Goal: Register for event/course

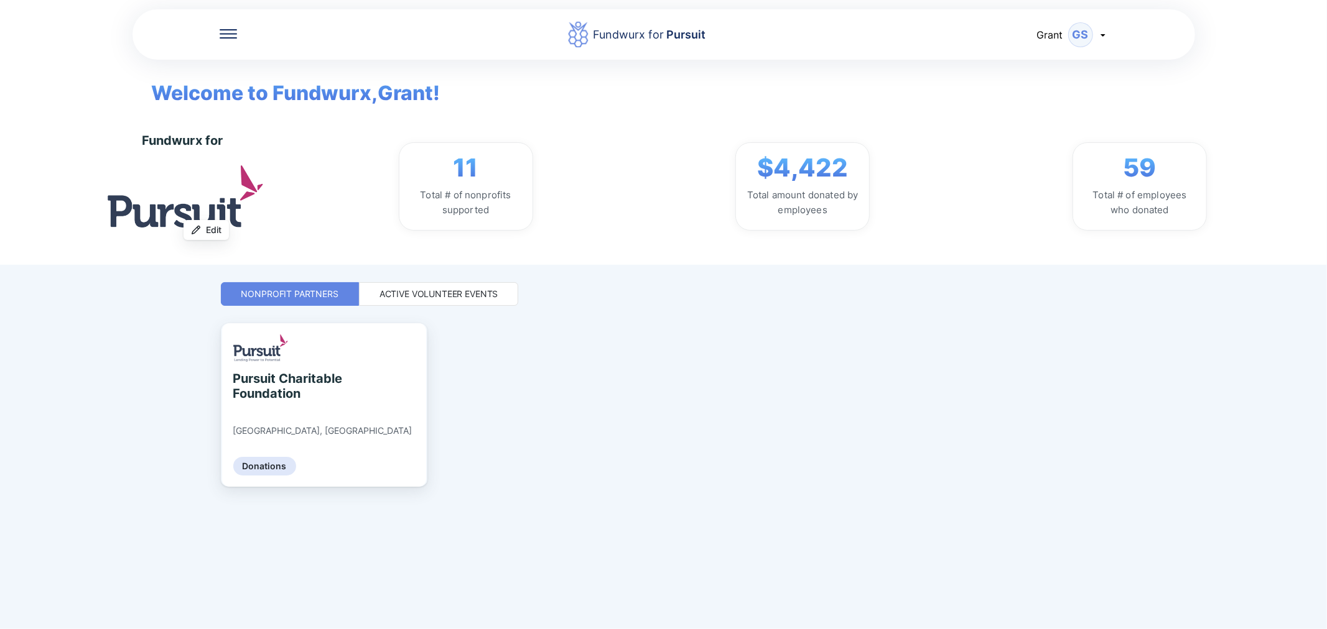
click at [508, 287] on div "Active Volunteer Events" at bounding box center [439, 294] width 160 height 24
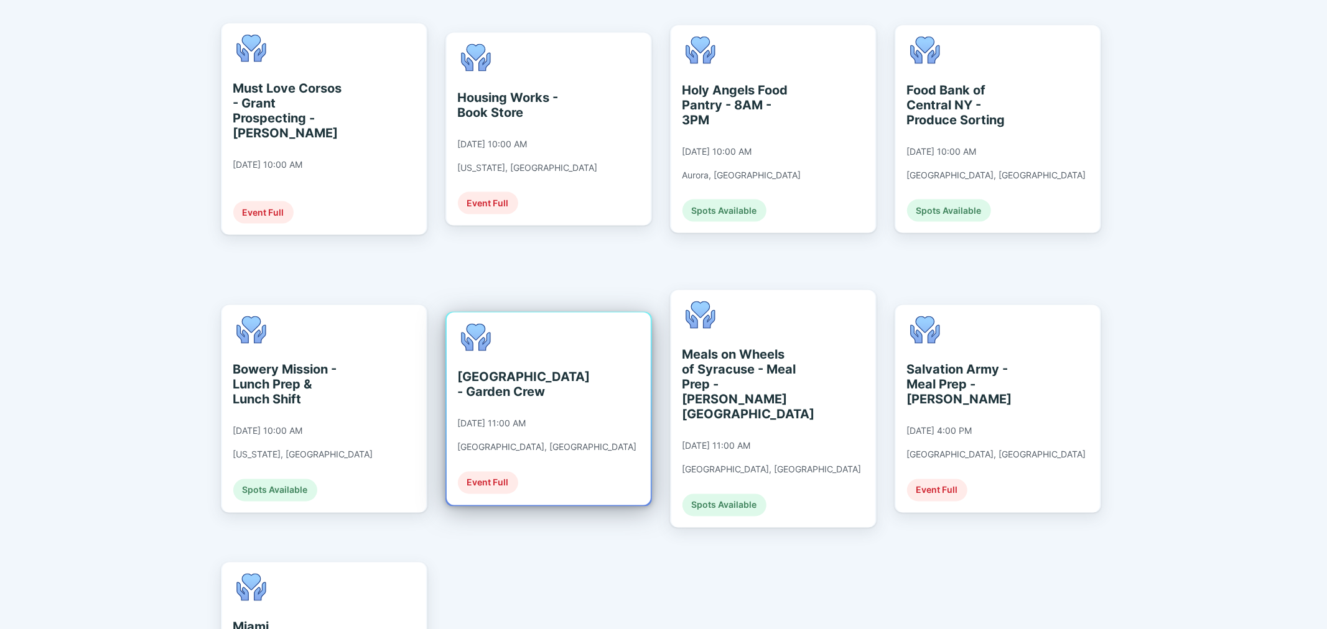
scroll to position [1658, 0]
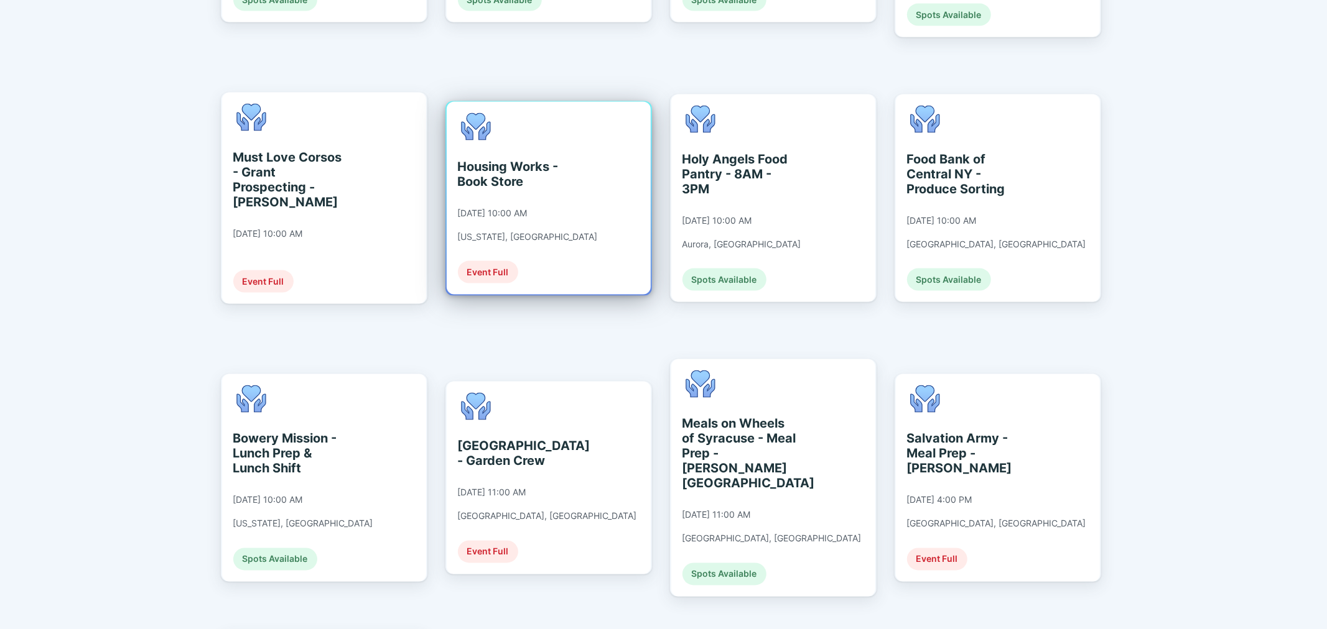
click at [516, 159] on div "Housing Works - Book Store" at bounding box center [515, 174] width 114 height 30
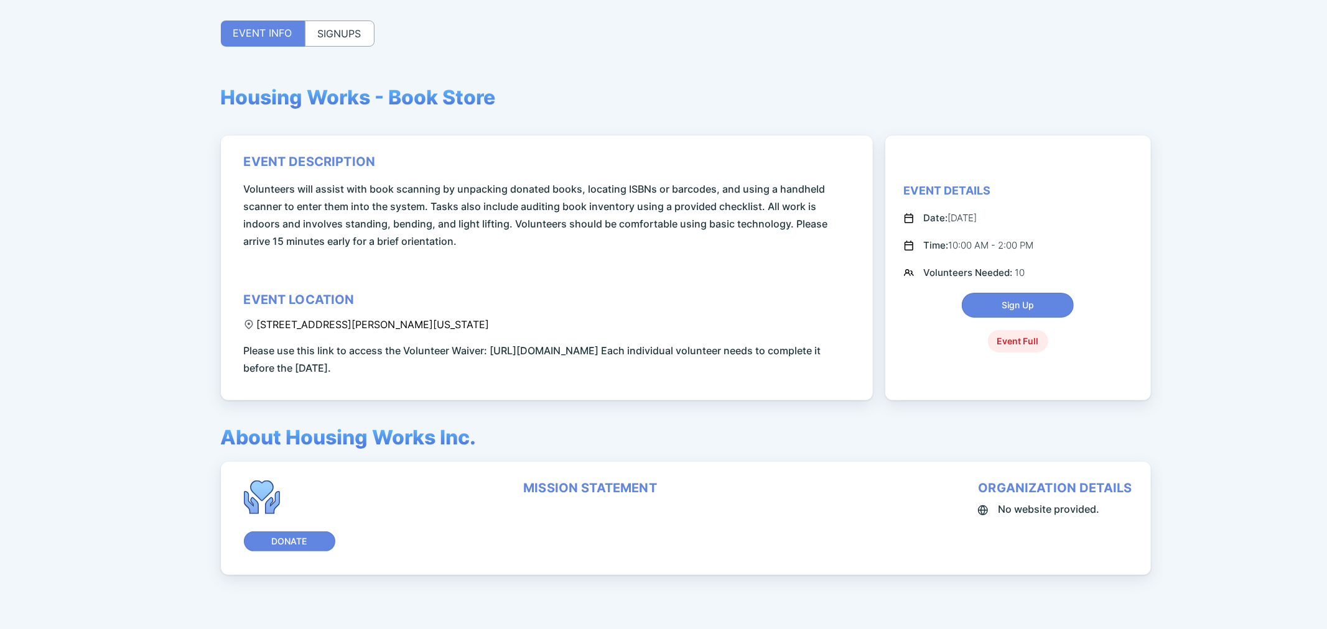
scroll to position [124, 0]
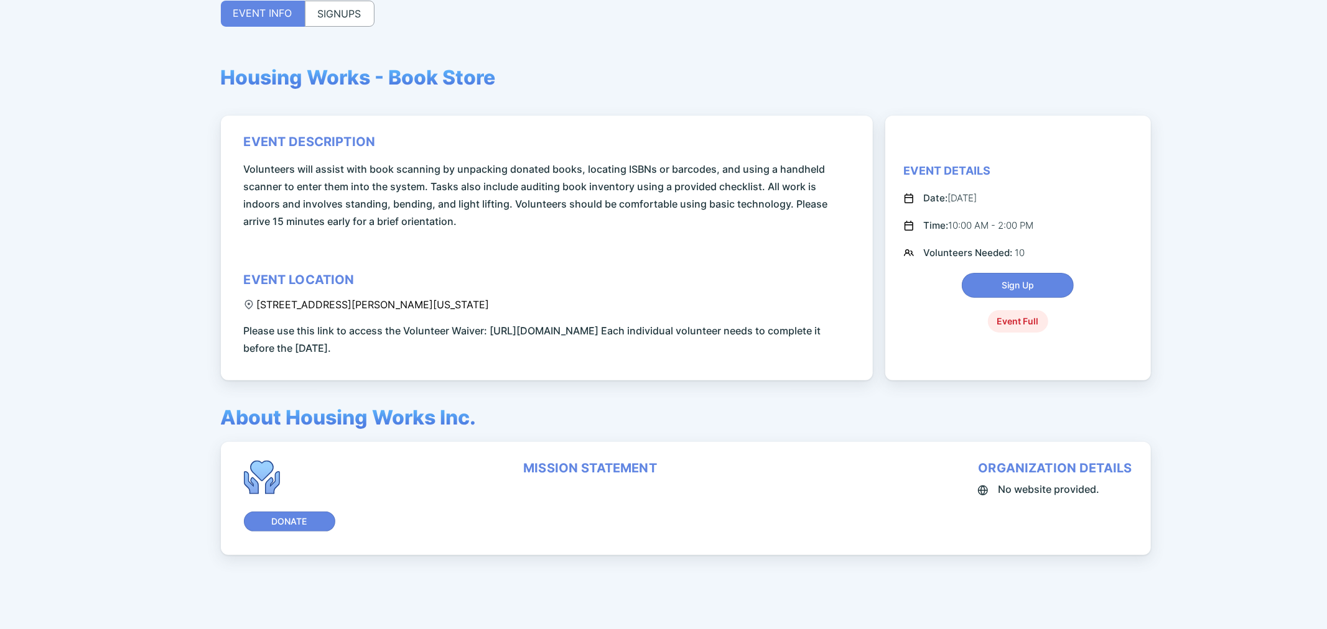
click at [315, 15] on div "SIGNUPS" at bounding box center [340, 14] width 70 height 26
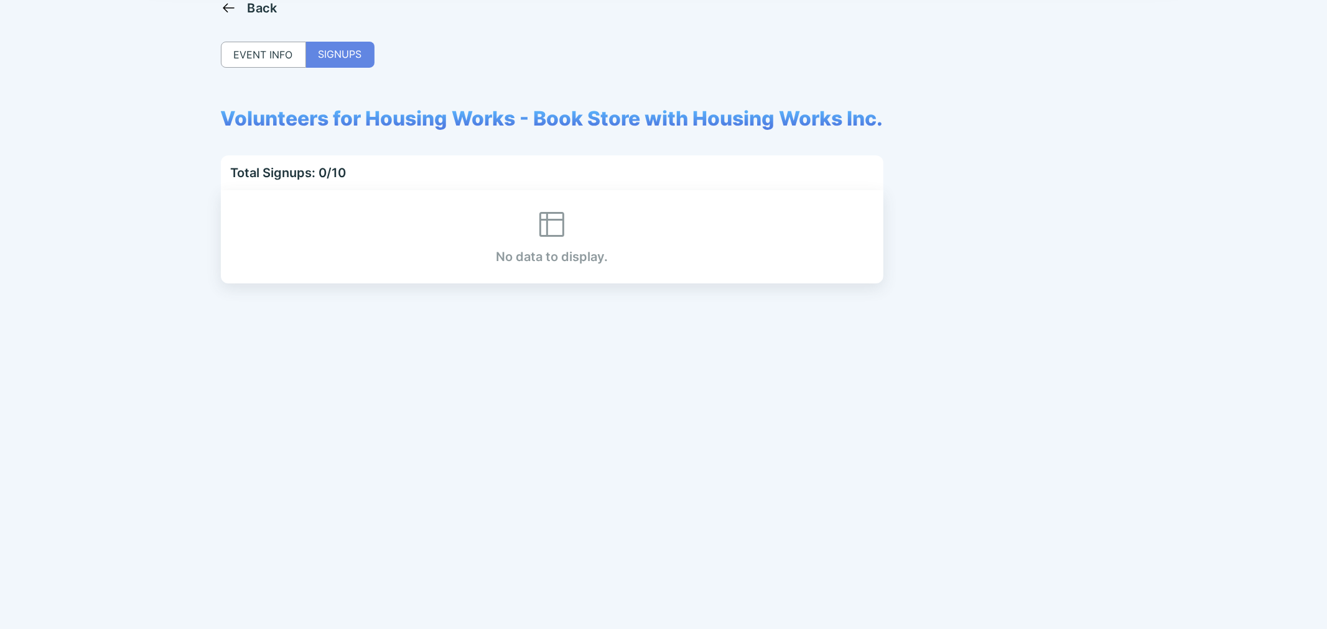
scroll to position [83, 0]
click at [281, 46] on div "EVENT INFO" at bounding box center [263, 55] width 85 height 26
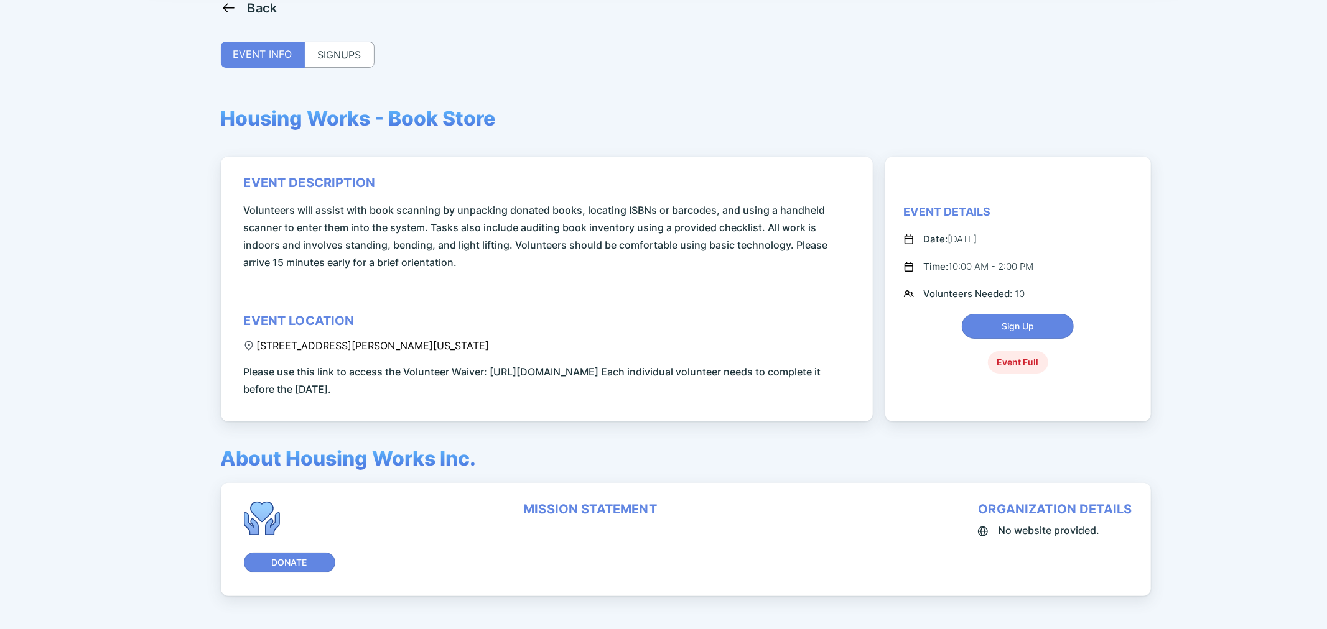
scroll to position [124, 0]
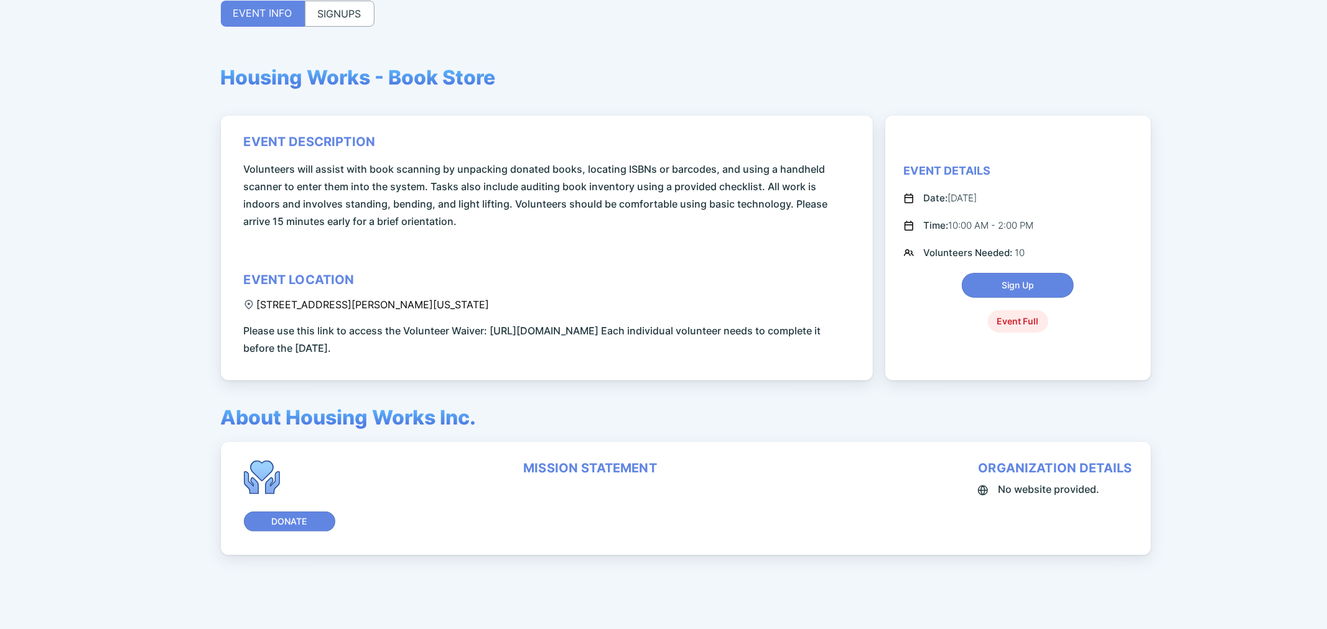
click at [254, 10] on div "EVENT INFO" at bounding box center [263, 14] width 84 height 26
click at [338, 16] on div "SIGNUPS" at bounding box center [340, 14] width 70 height 26
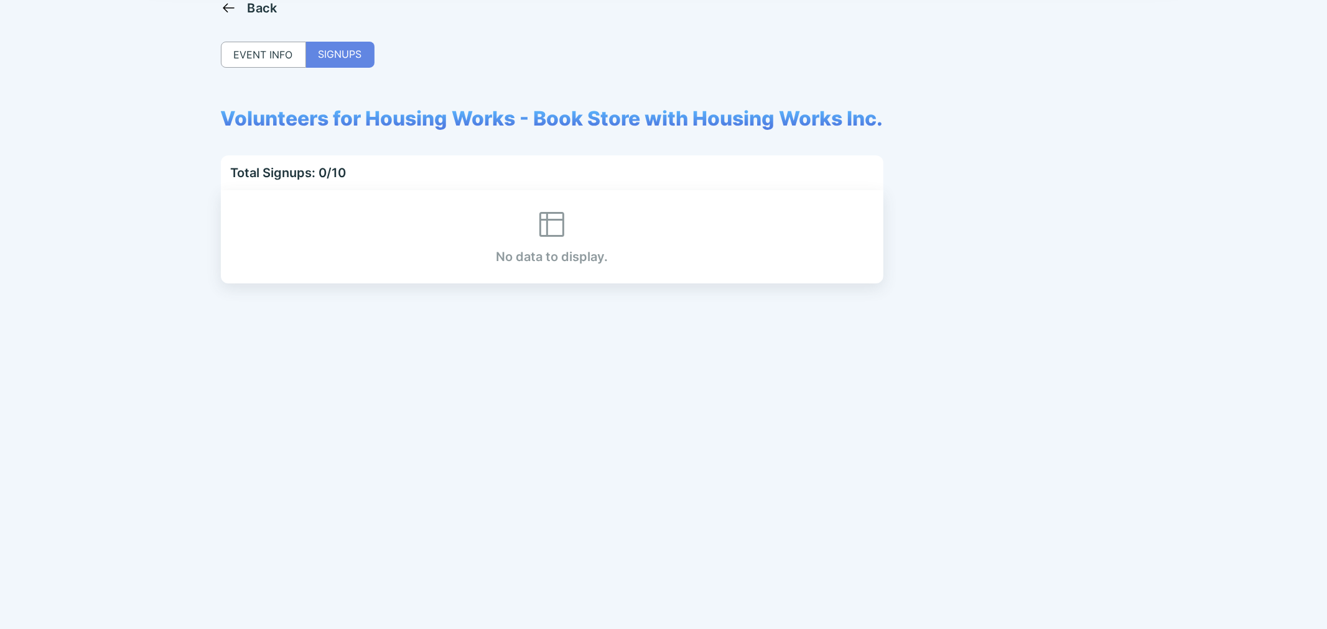
click at [321, 68] on div "Back EVENT INFO SIGNUPS Volunteers for Housing Works - Book Store with Housing …" at bounding box center [664, 314] width 886 height 629
click at [261, 10] on div "Back" at bounding box center [263, 8] width 30 height 15
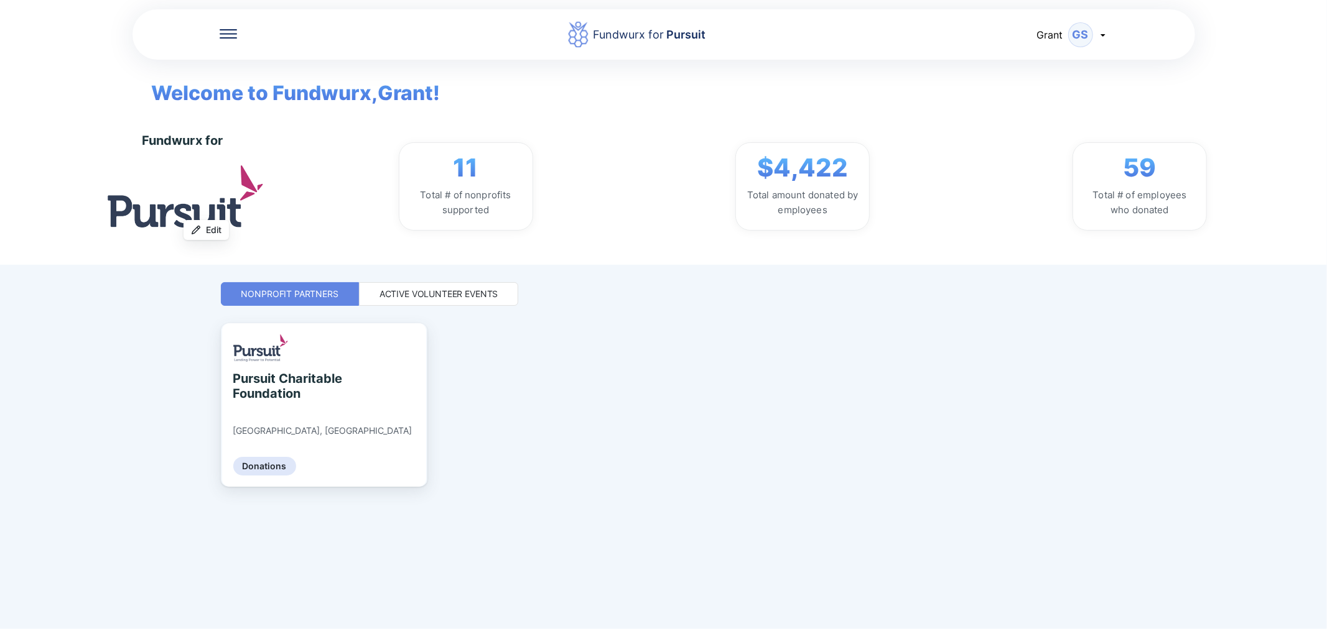
click at [424, 287] on div "Active Volunteer Events" at bounding box center [439, 294] width 160 height 24
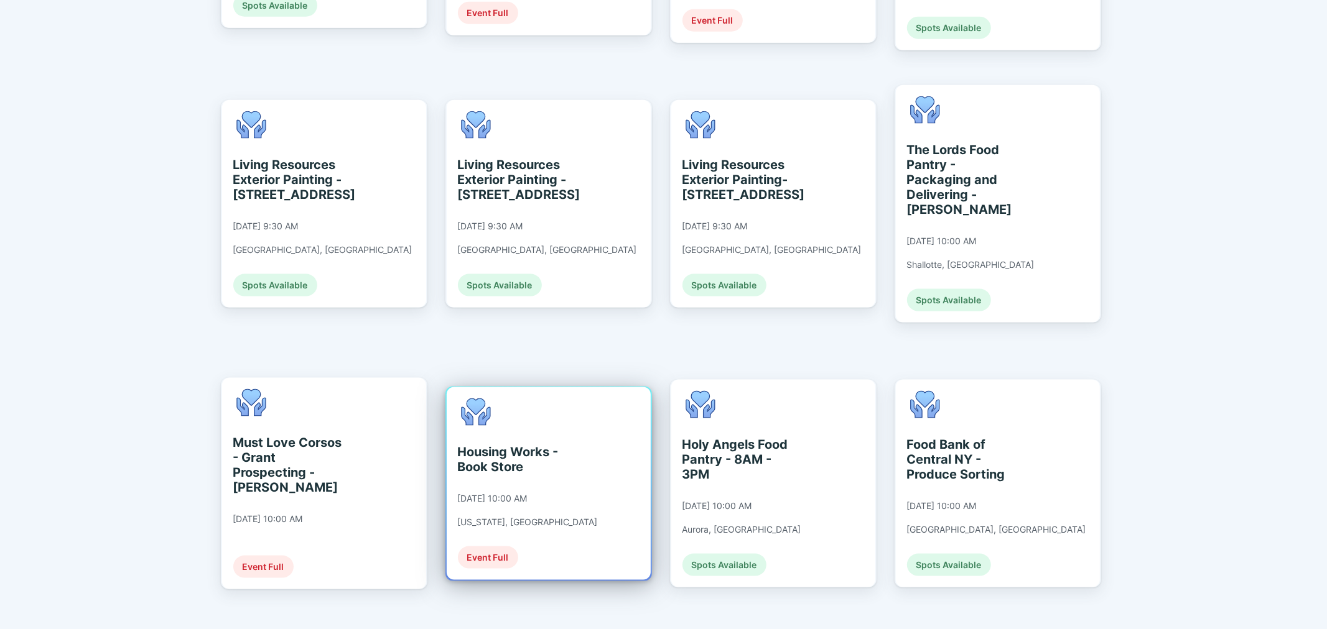
scroll to position [1382, 0]
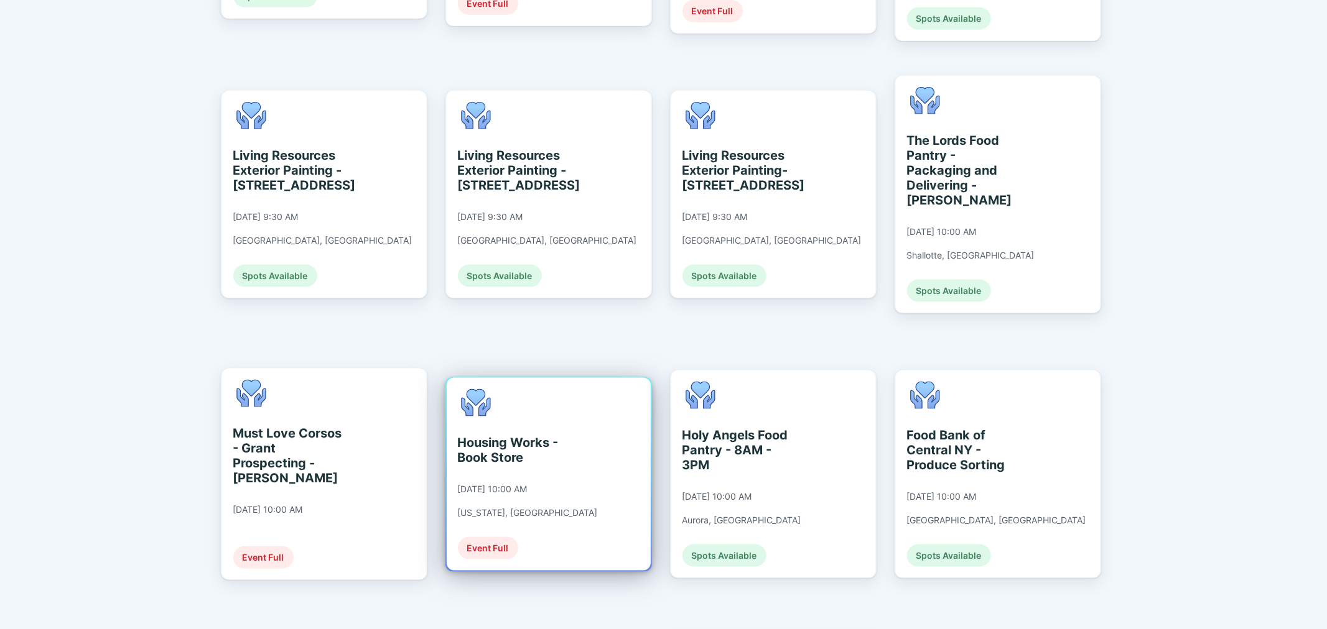
click at [525, 484] on div "[DATE] 10:00 AM" at bounding box center [493, 489] width 70 height 11
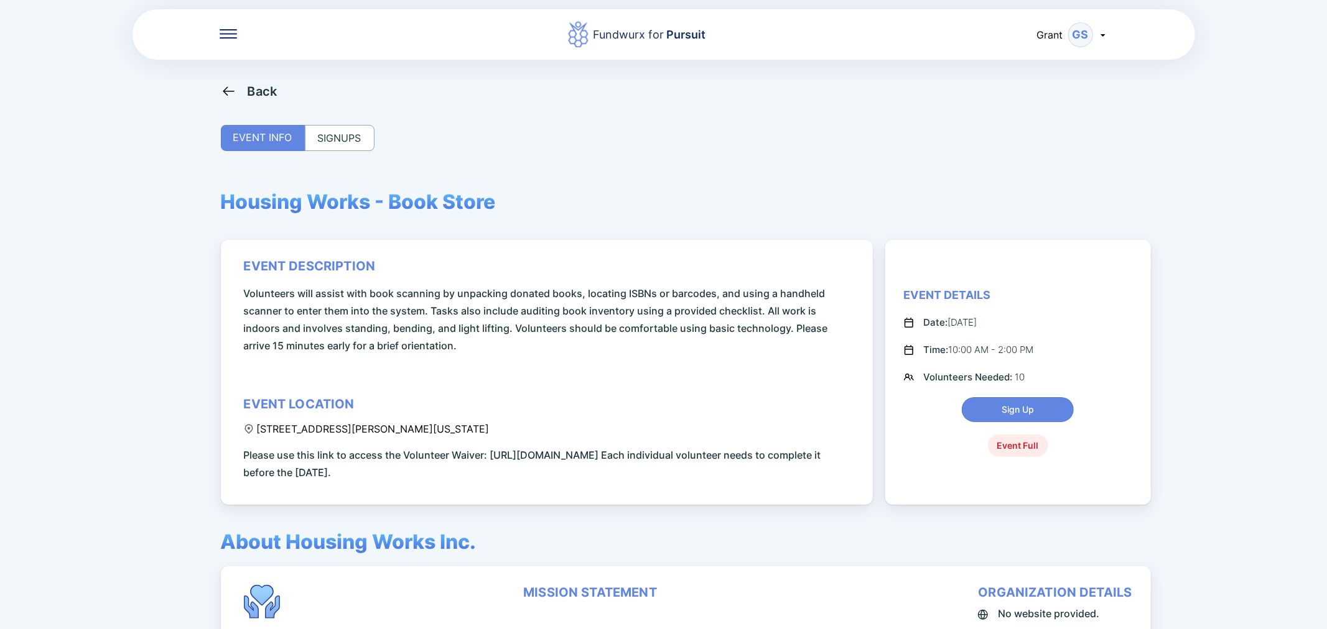
click at [305, 137] on div "SIGNUPS" at bounding box center [340, 138] width 70 height 26
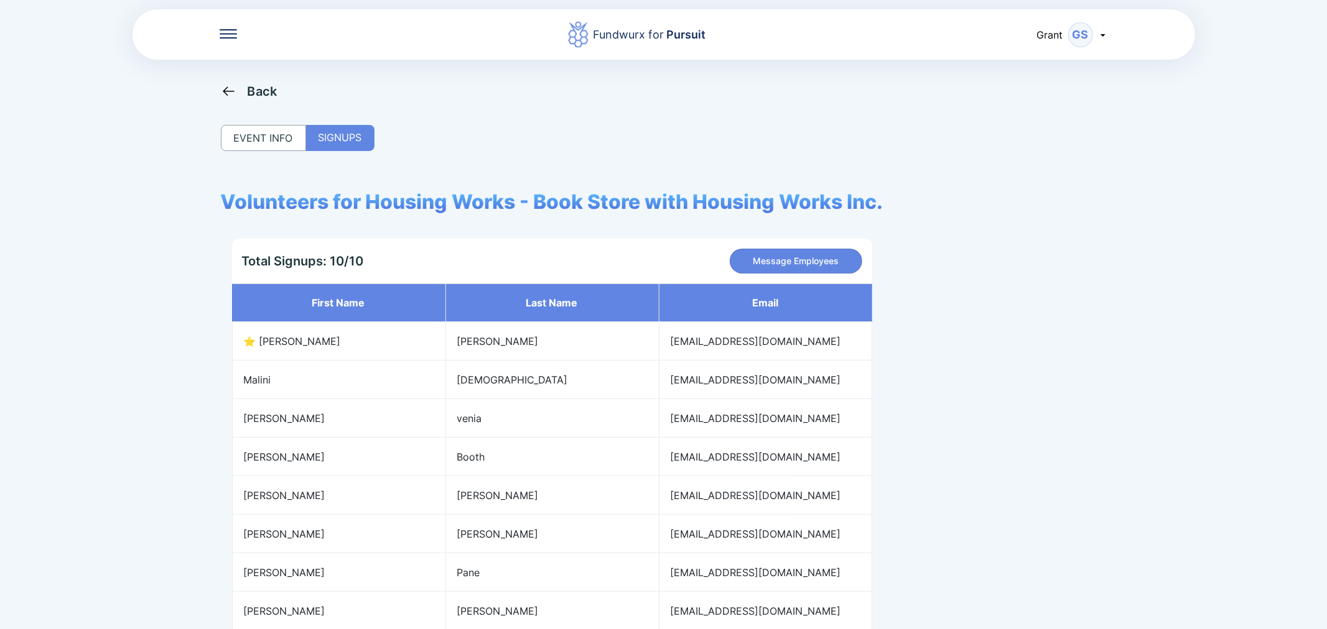
click at [240, 90] on div "Back" at bounding box center [249, 91] width 57 height 16
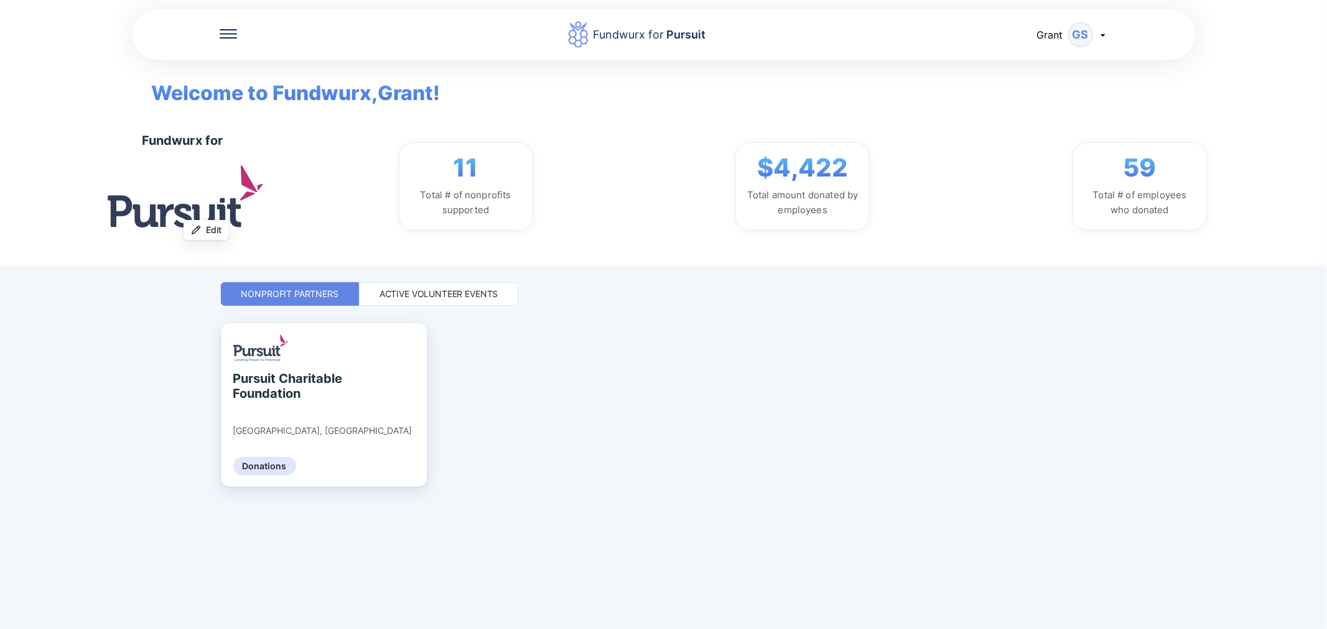
click at [447, 303] on div "Active Volunteer Events" at bounding box center [439, 294] width 160 height 24
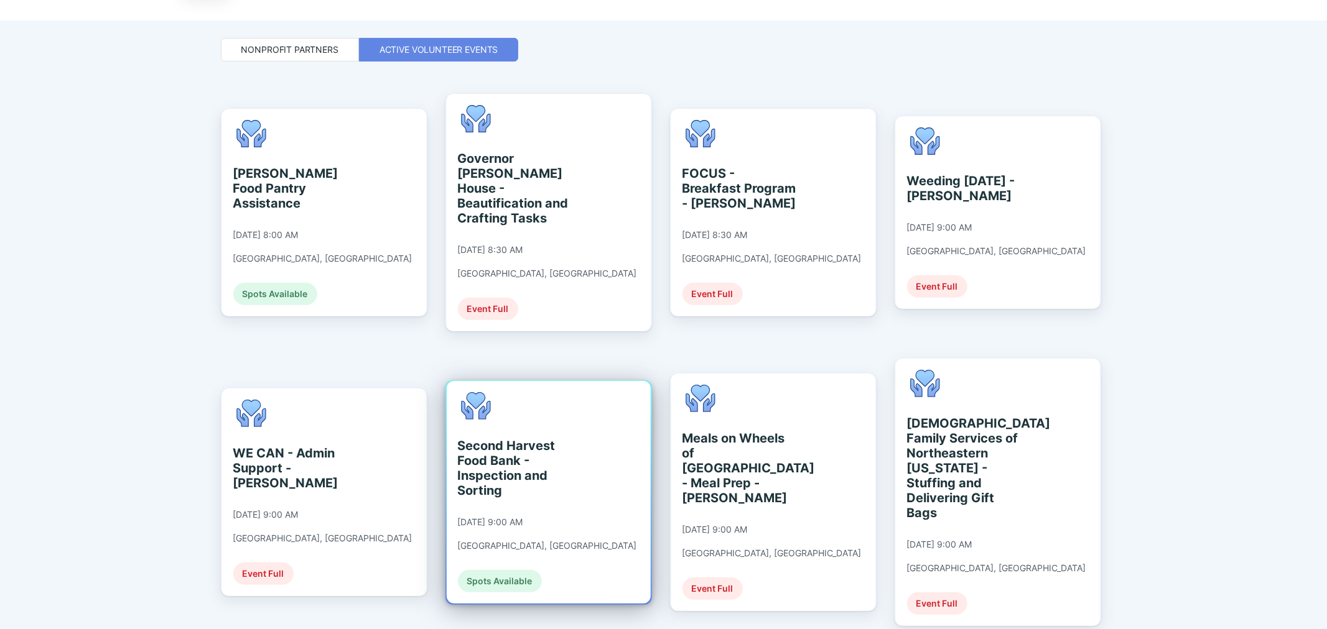
scroll to position [483, 0]
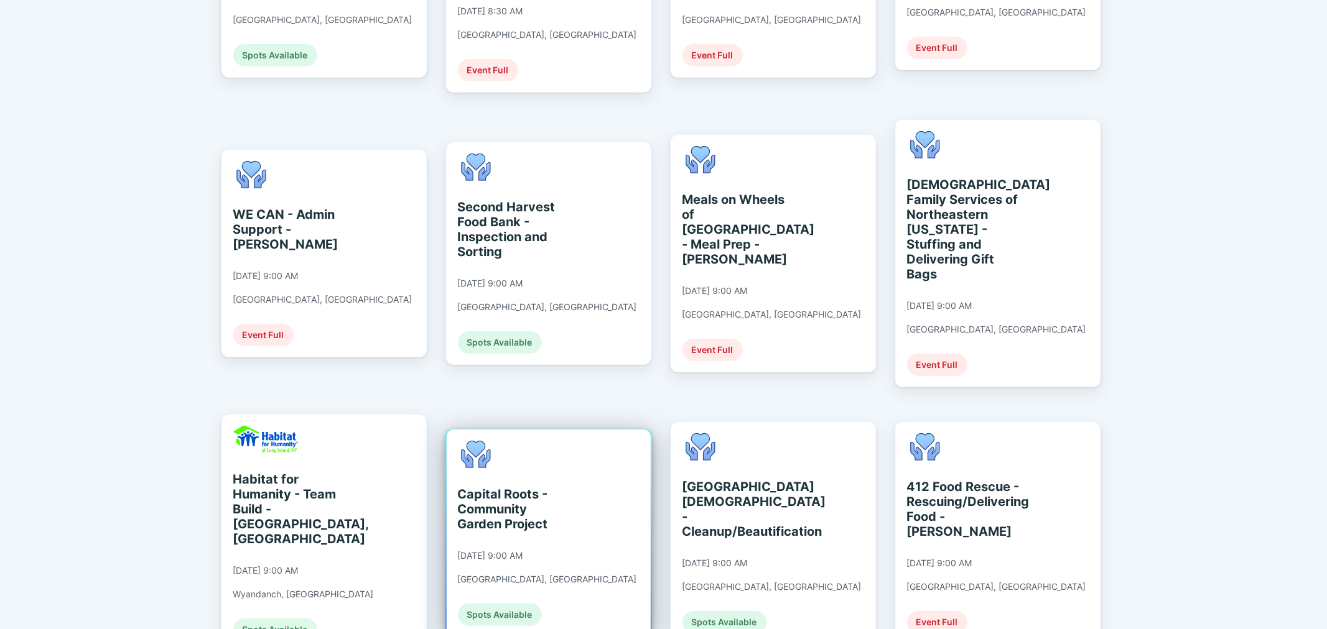
click at [483, 441] on div "Capital Roots - Community Garden Project [DATE] 9:00 AM [GEOGRAPHIC_DATA], [GEO…" at bounding box center [547, 533] width 179 height 185
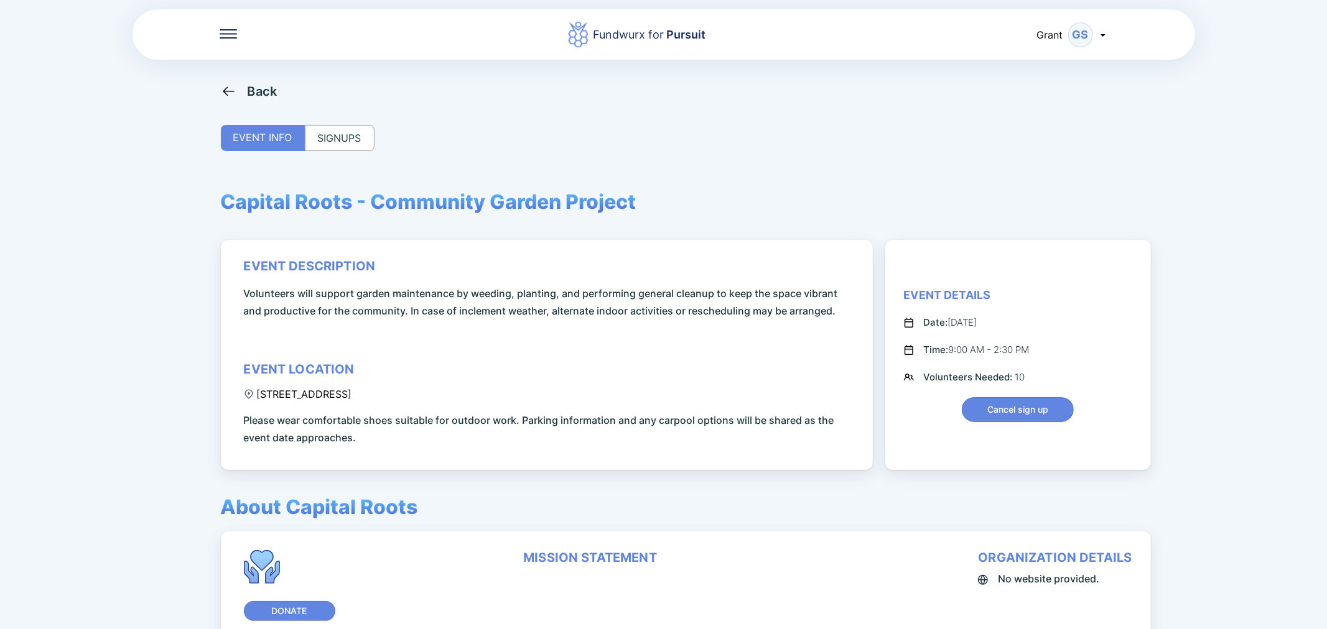
click at [357, 134] on div "SIGNUPS" at bounding box center [340, 138] width 70 height 26
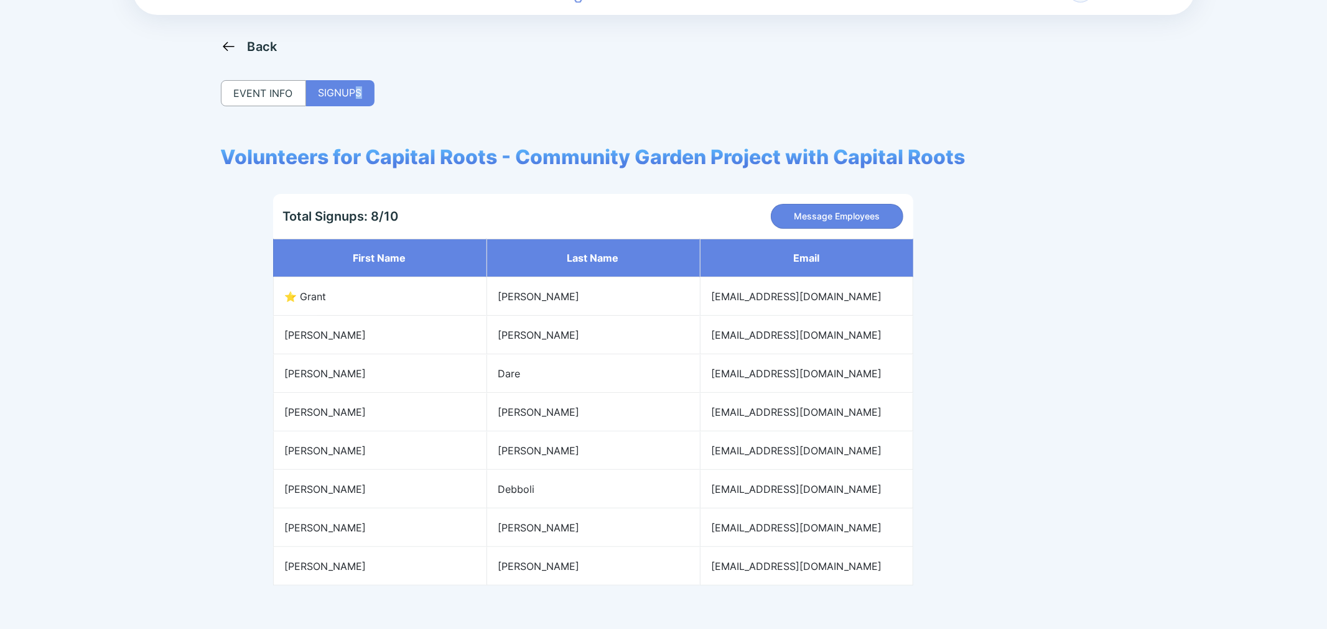
scroll to position [83, 0]
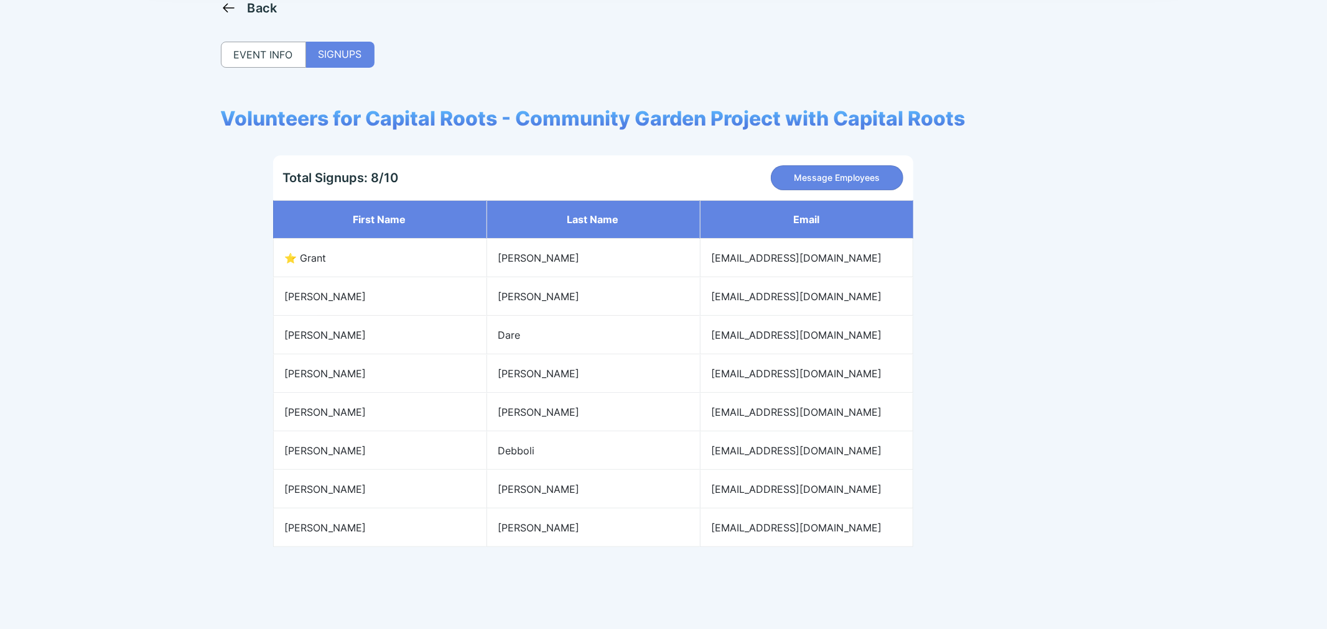
click at [274, 62] on div "EVENT INFO" at bounding box center [263, 55] width 85 height 26
